Goal: Navigation & Orientation: Find specific page/section

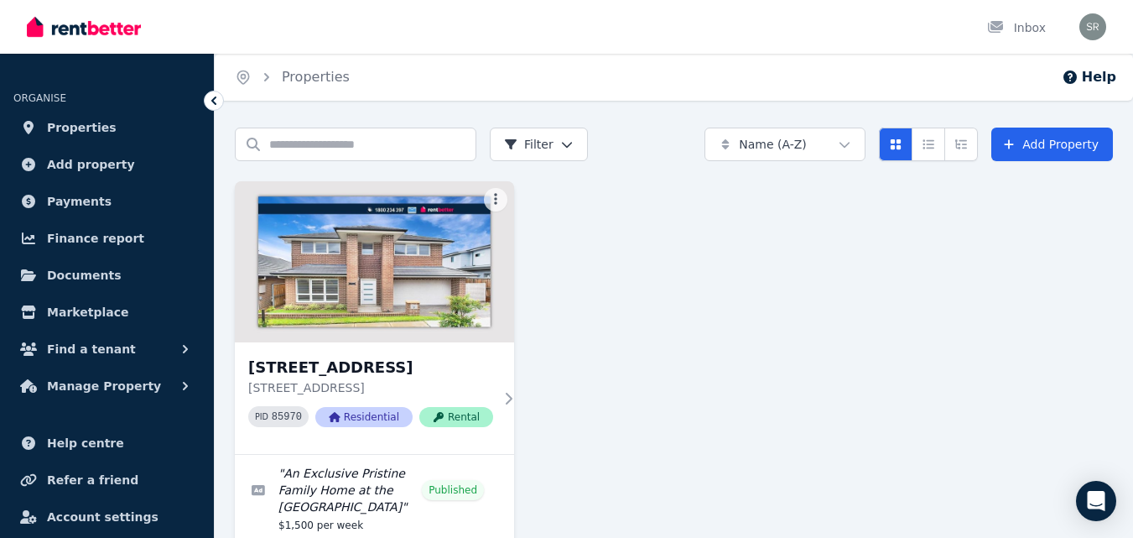
click at [611, 29] on div "Inbox" at bounding box center [538, 27] width 1022 height 54
